Goal: Information Seeking & Learning: Learn about a topic

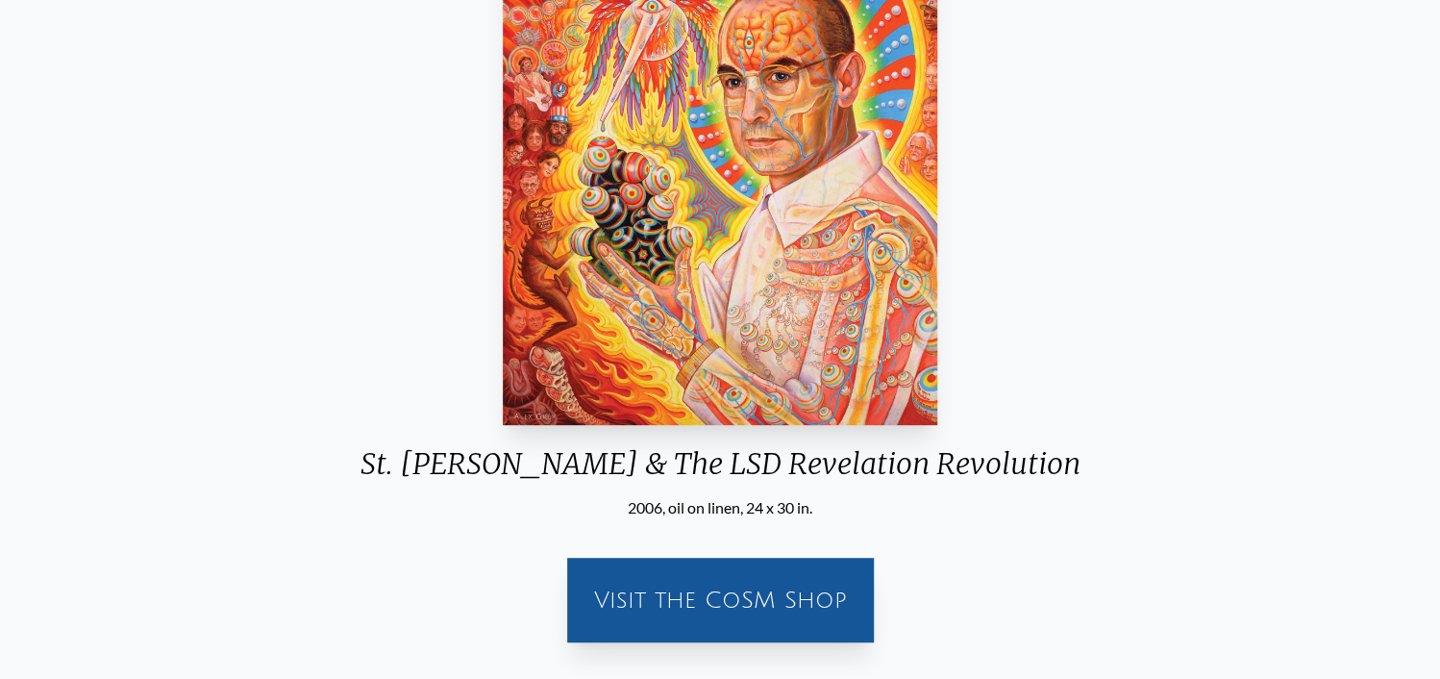
scroll to position [96, 0]
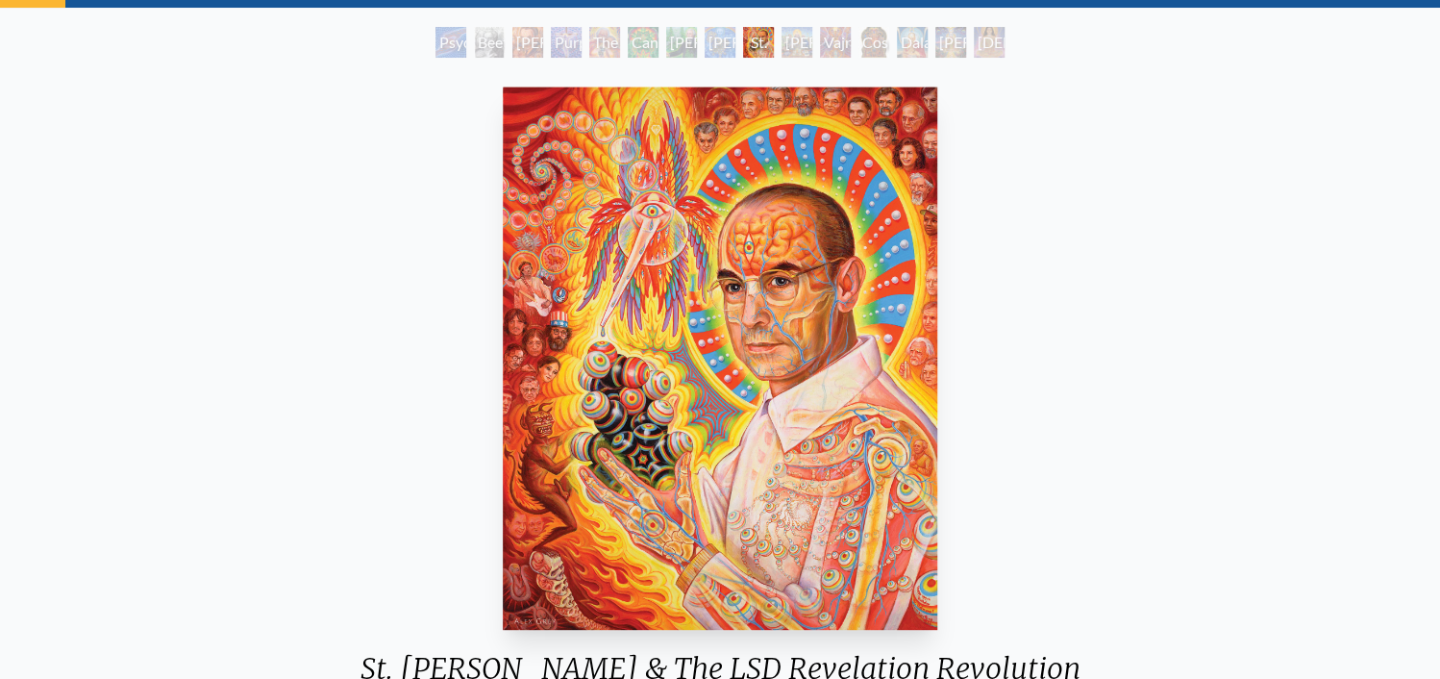
click at [594, 388] on img "9 / 15" at bounding box center [720, 358] width 435 height 543
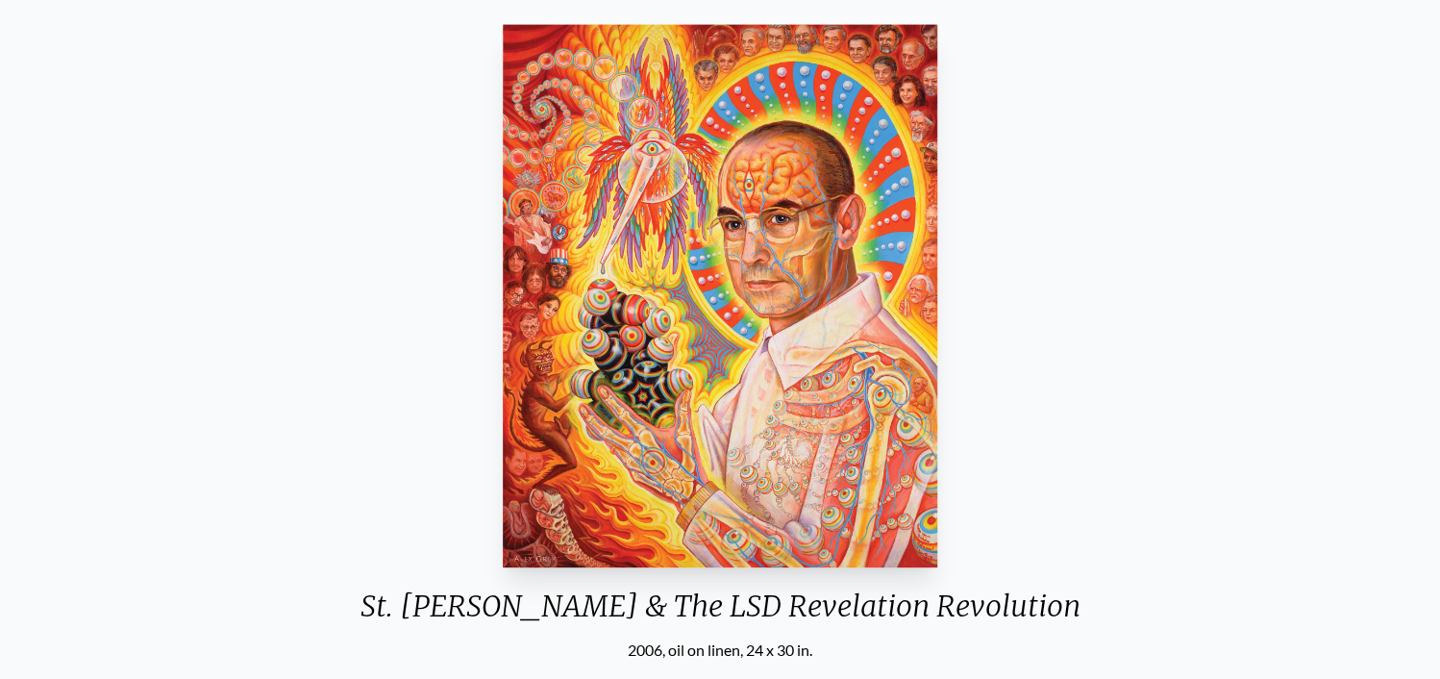
scroll to position [192, 0]
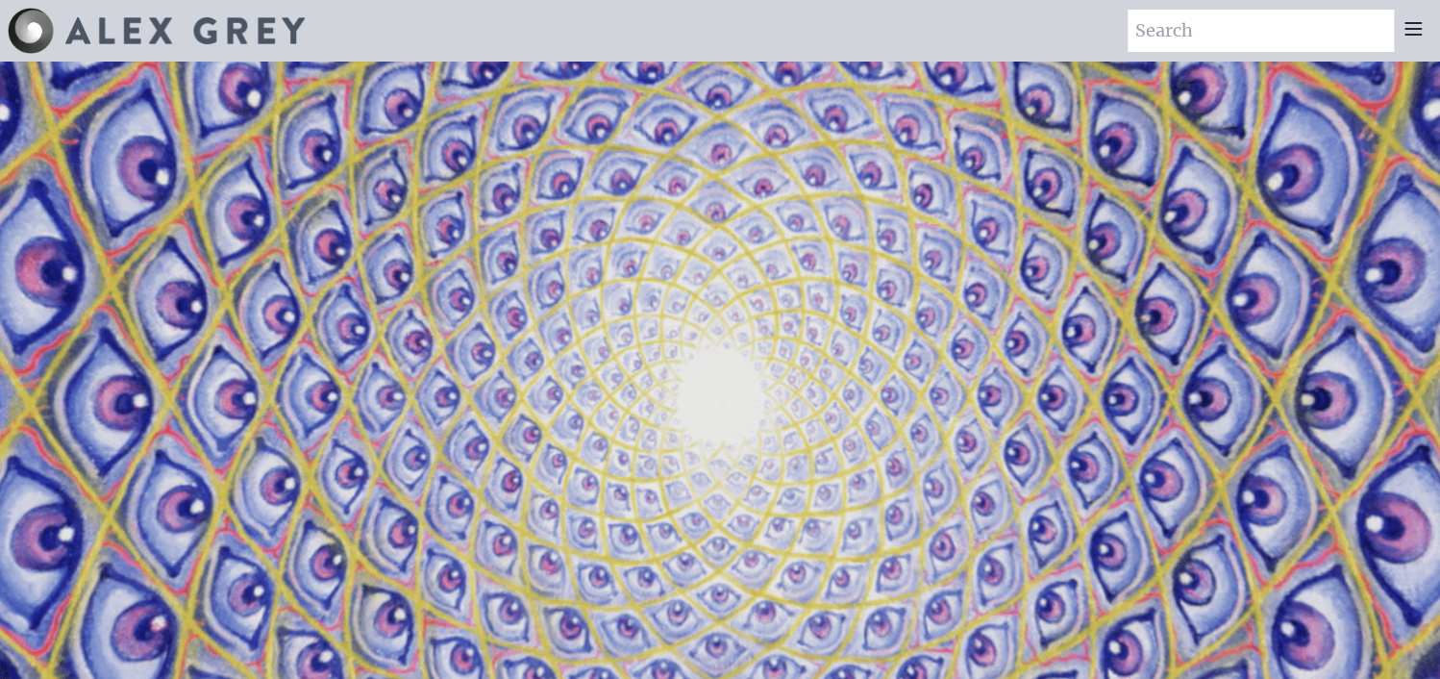
click at [1401, 34] on icon at bounding box center [1412, 28] width 23 height 23
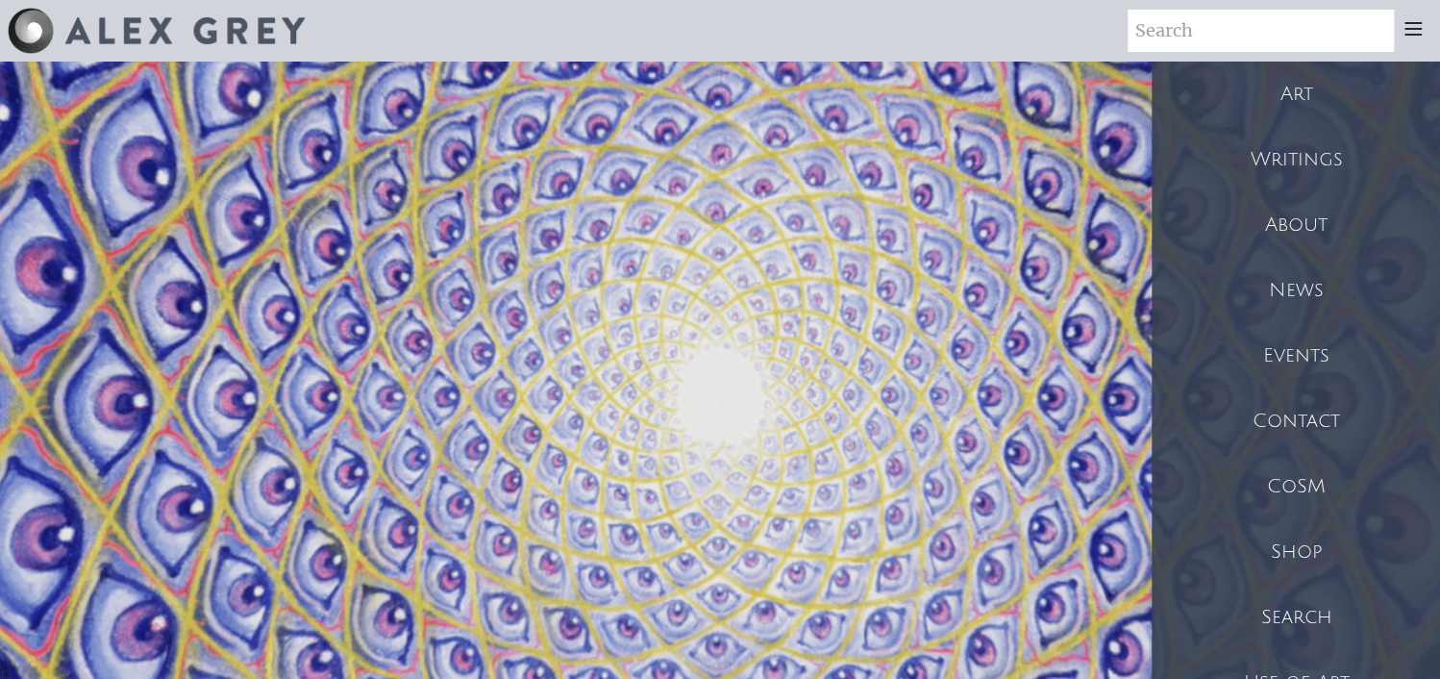
click at [1317, 117] on div "Art" at bounding box center [1296, 94] width 288 height 65
click at [820, 333] on video "Your browser does not support the video tag." at bounding box center [720, 401] width 1922 height 1081
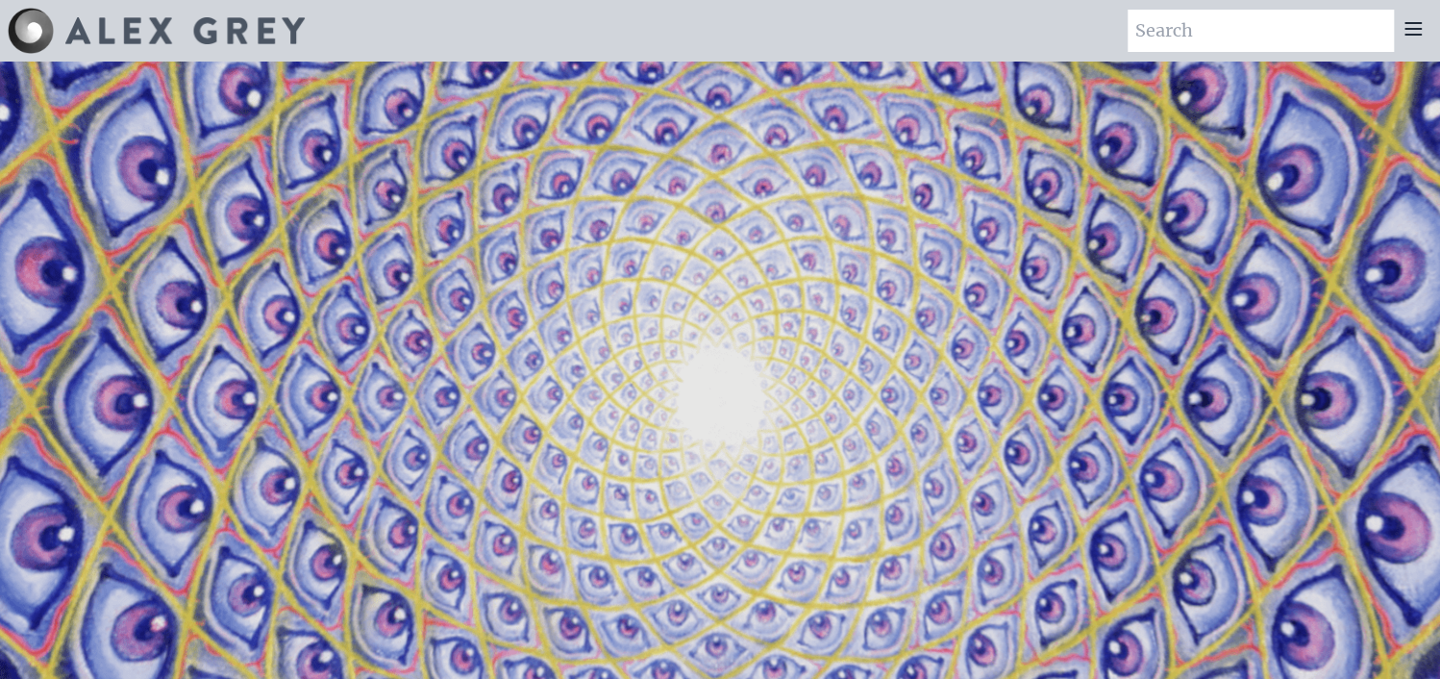
click at [1411, 35] on icon at bounding box center [1412, 29] width 15 height 12
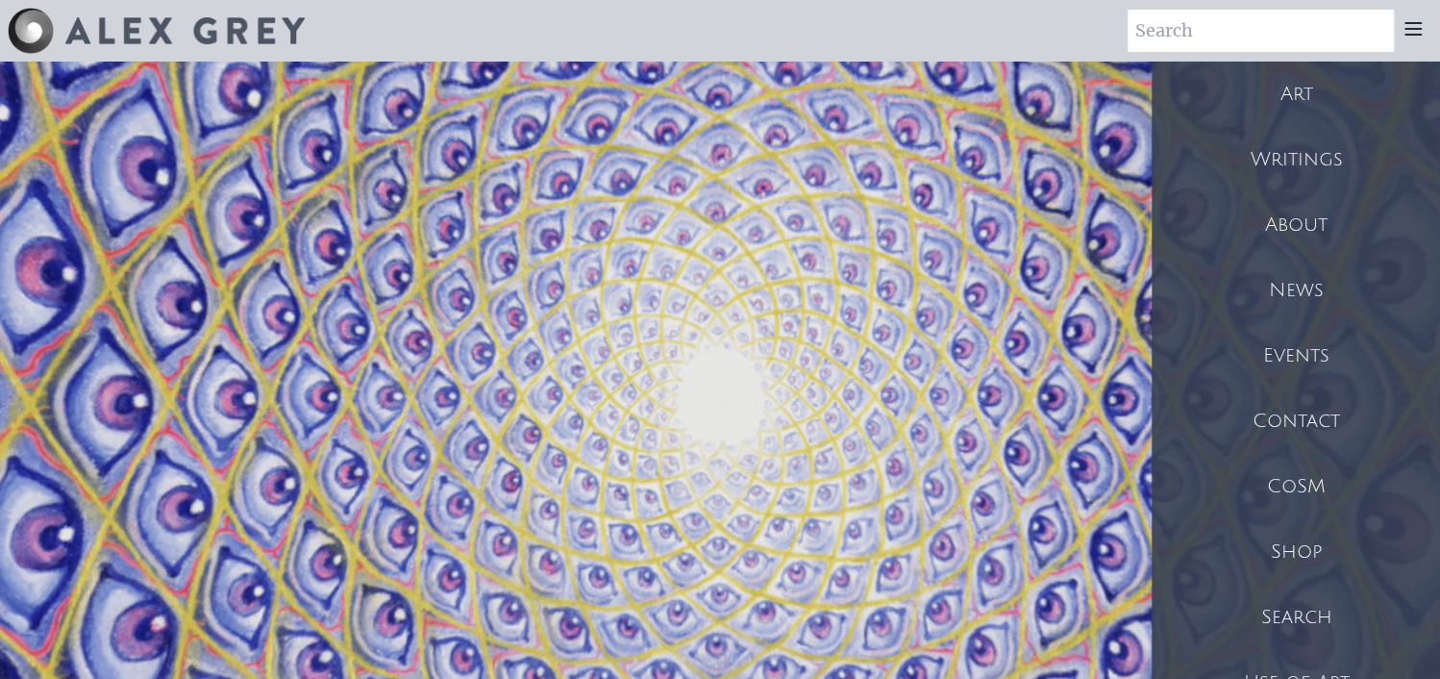
click at [1274, 189] on div "Writings" at bounding box center [1296, 159] width 288 height 65
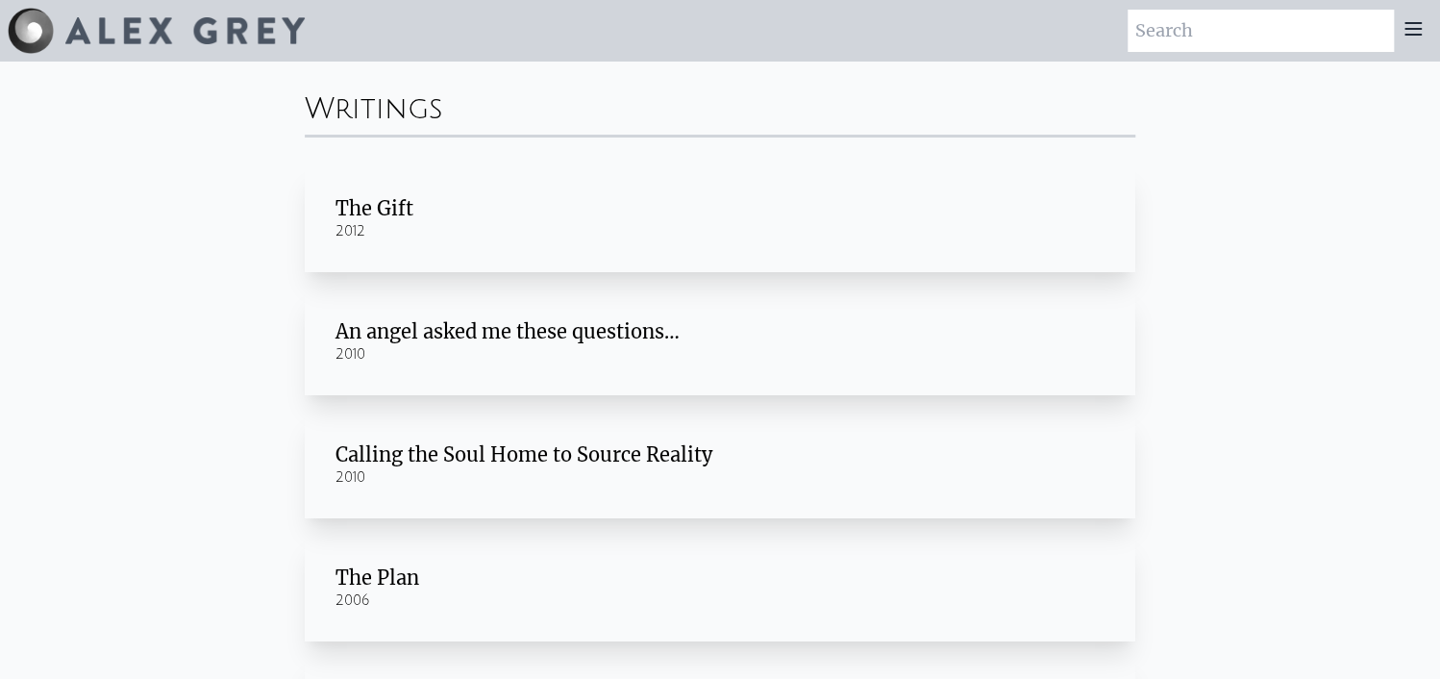
click at [335, 222] on div "The Gift" at bounding box center [719, 208] width 769 height 27
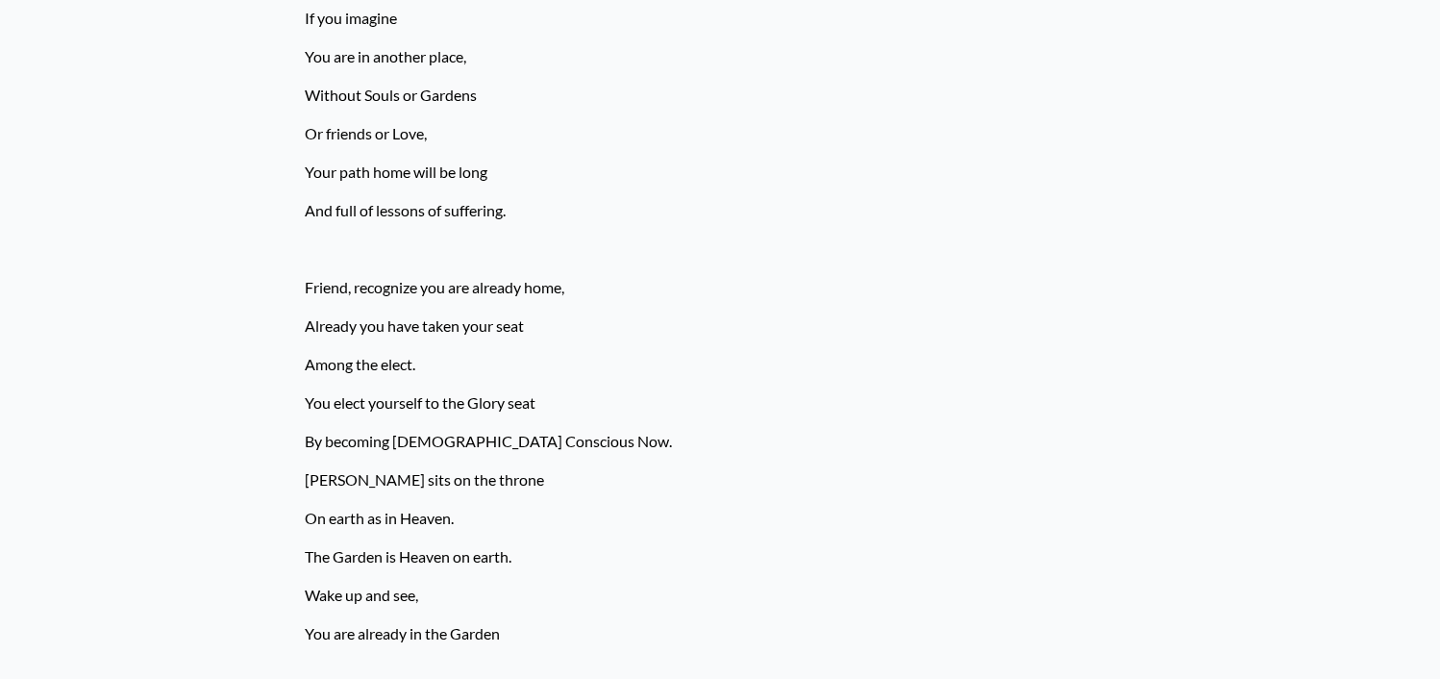
scroll to position [3268, 0]
